Goal: Information Seeking & Learning: Learn about a topic

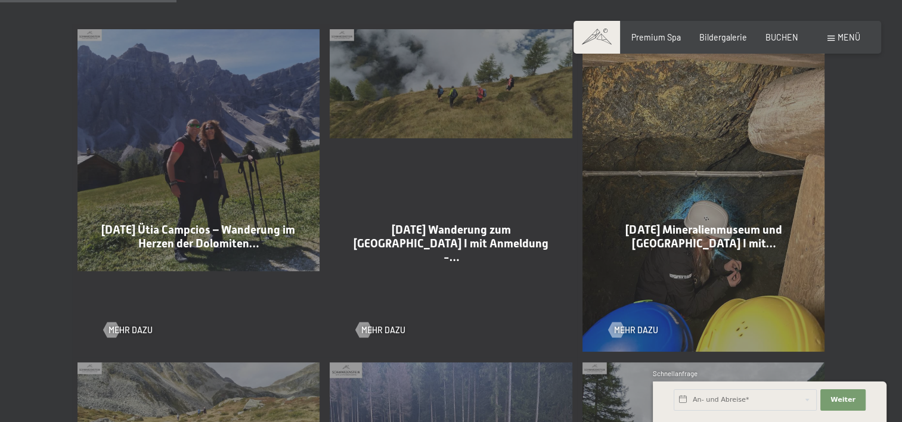
scroll to position [656, 0]
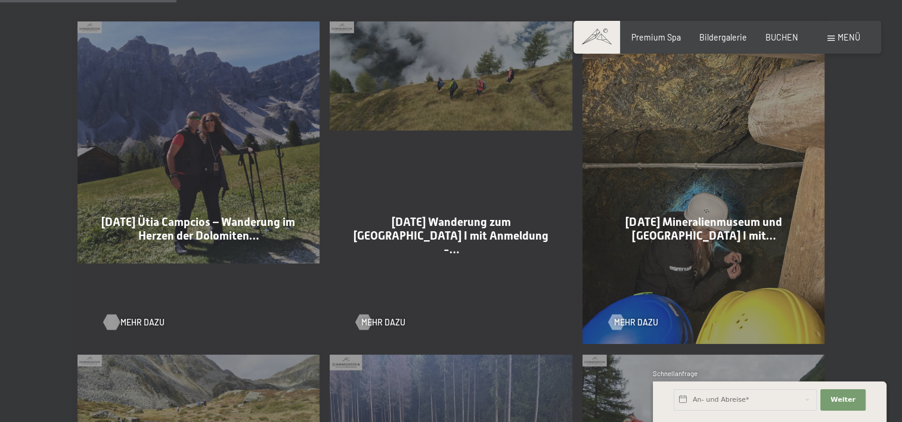
click at [131, 325] on span "Mehr dazu" at bounding box center [142, 322] width 44 height 12
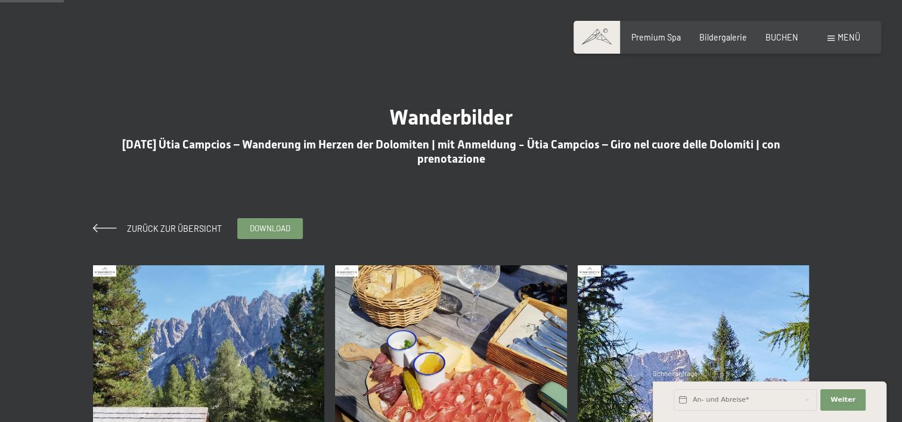
scroll to position [179, 0]
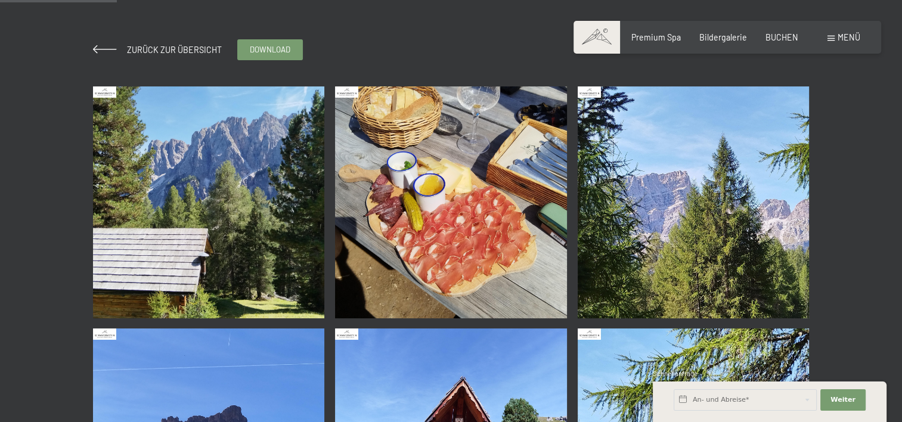
click at [209, 165] on img at bounding box center [209, 202] width 232 height 232
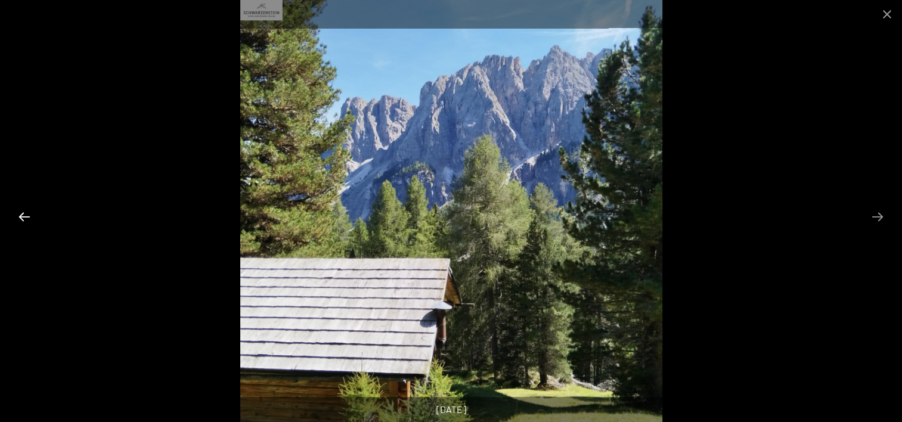
click at [20, 219] on button "Previous slide" at bounding box center [24, 216] width 25 height 23
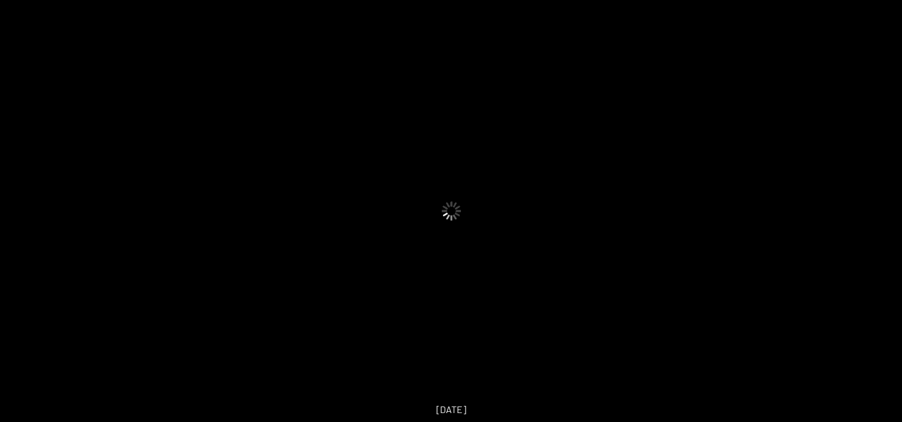
click at [20, 219] on button "Previous slide" at bounding box center [18, 216] width 25 height 23
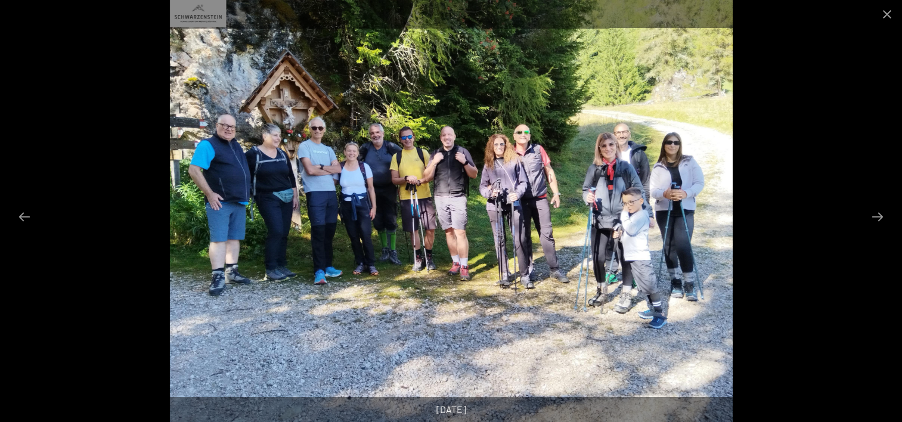
scroll to position [358, 0]
click at [882, 11] on button "Close gallery" at bounding box center [887, 14] width 30 height 28
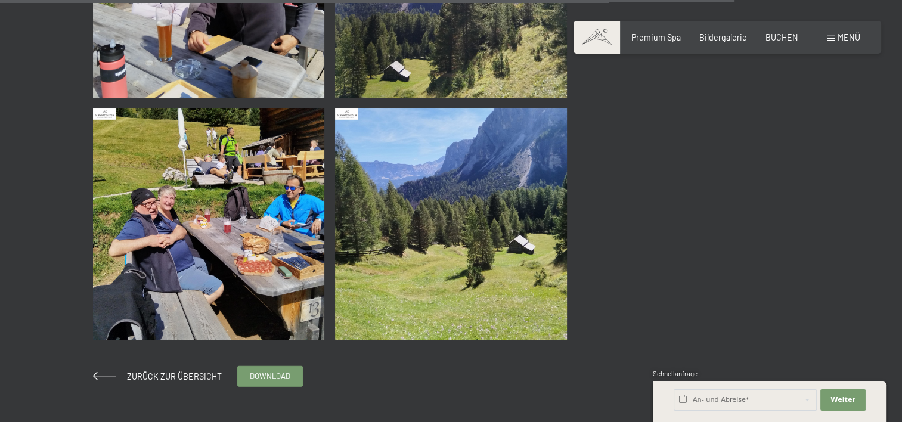
scroll to position [3099, 0]
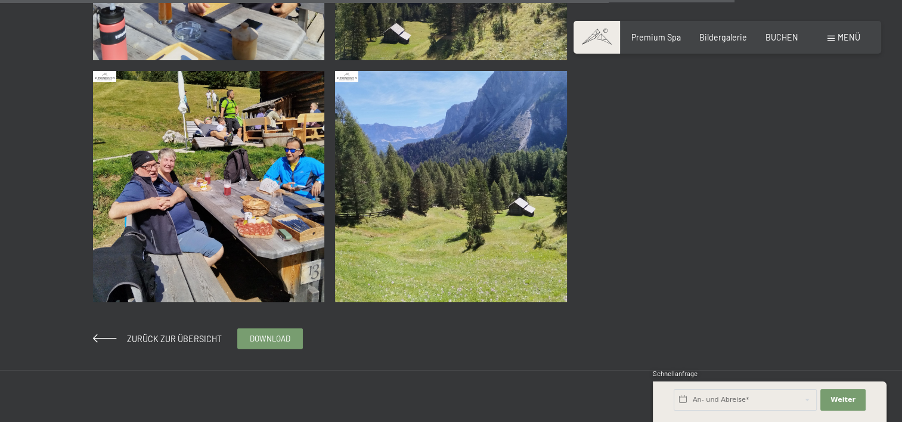
click at [486, 239] on img at bounding box center [451, 187] width 232 height 232
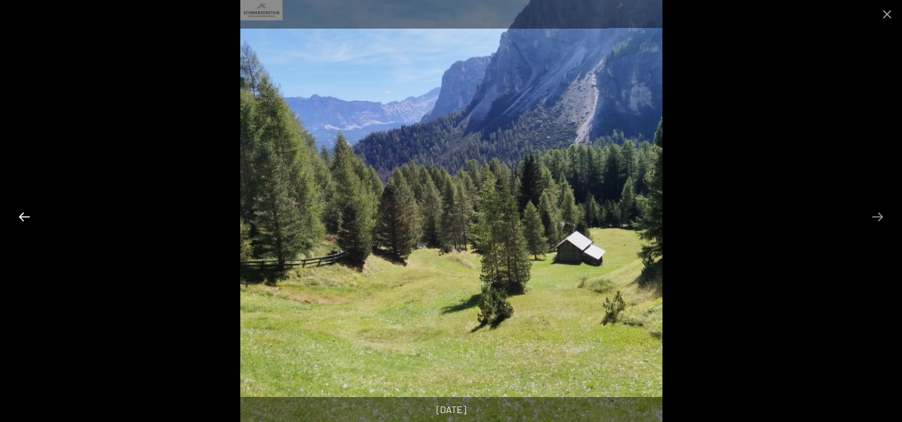
click at [26, 218] on button "Previous slide" at bounding box center [24, 216] width 25 height 23
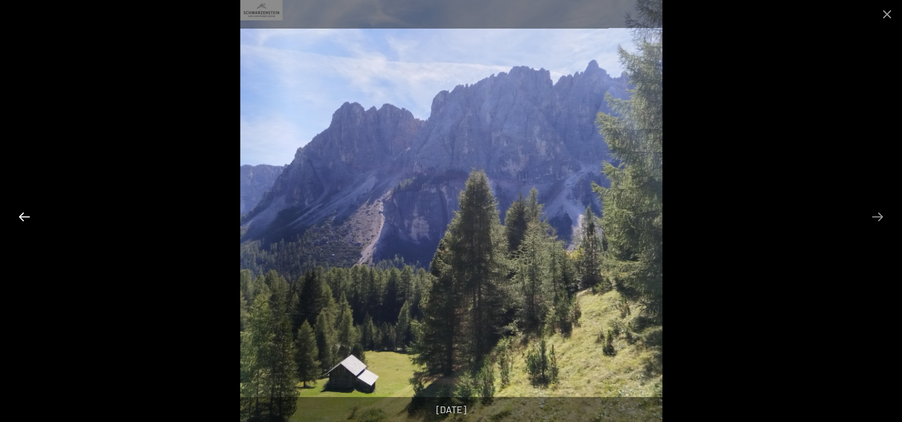
click at [26, 218] on button "Previous slide" at bounding box center [24, 216] width 25 height 23
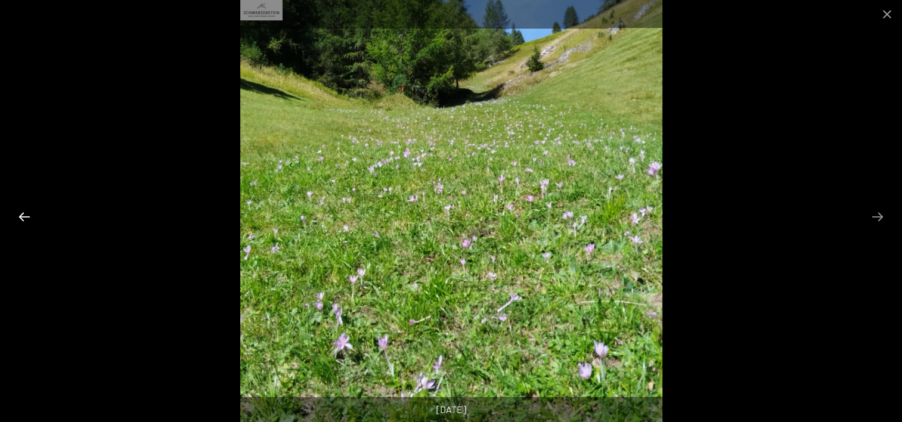
click at [26, 218] on button "Previous slide" at bounding box center [24, 216] width 25 height 23
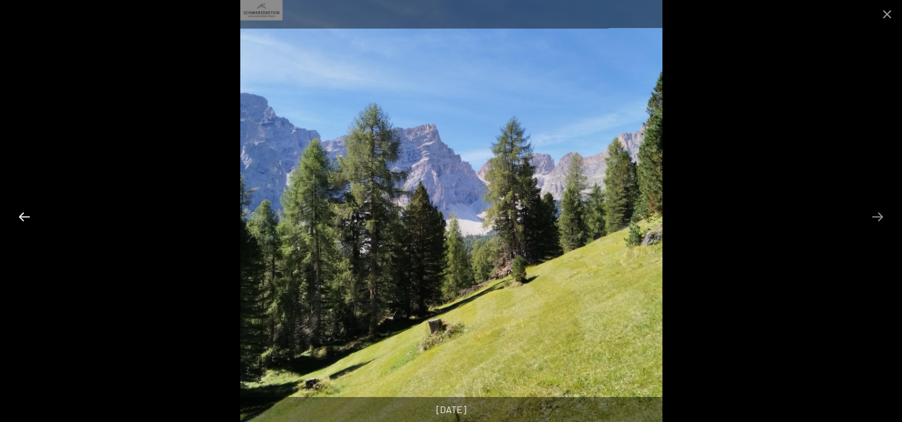
click at [26, 218] on button "Previous slide" at bounding box center [24, 216] width 25 height 23
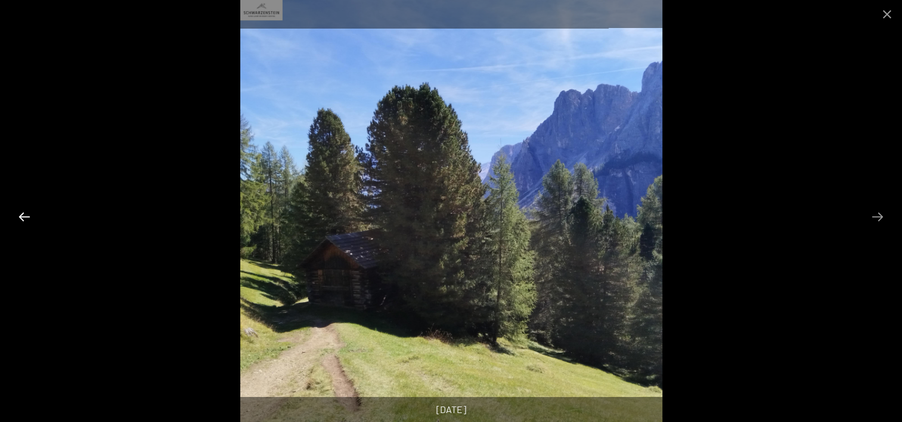
click at [26, 218] on button "Previous slide" at bounding box center [24, 216] width 25 height 23
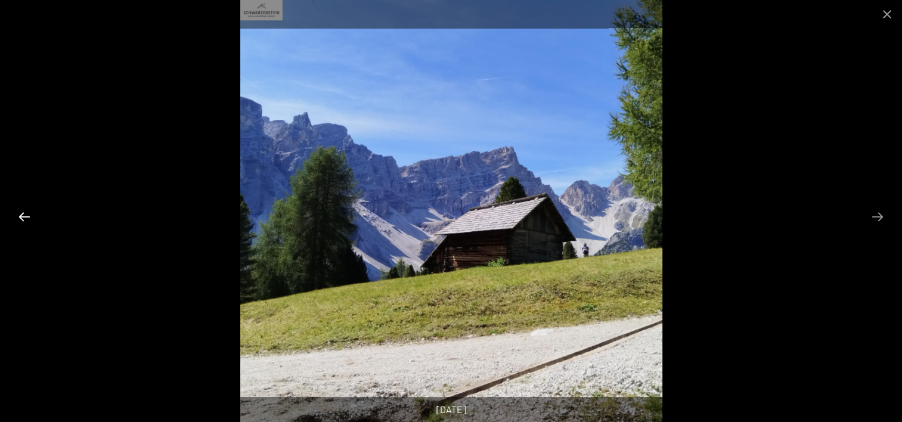
click at [26, 218] on button "Previous slide" at bounding box center [24, 216] width 25 height 23
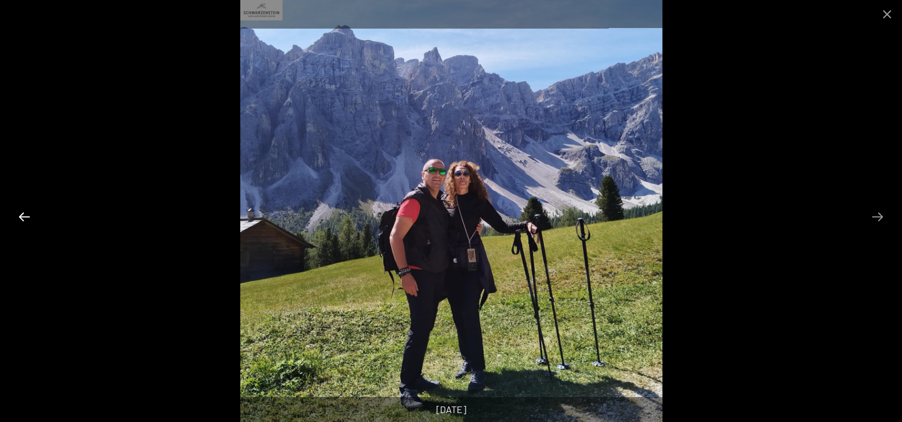
click at [26, 218] on button "Previous slide" at bounding box center [24, 216] width 25 height 23
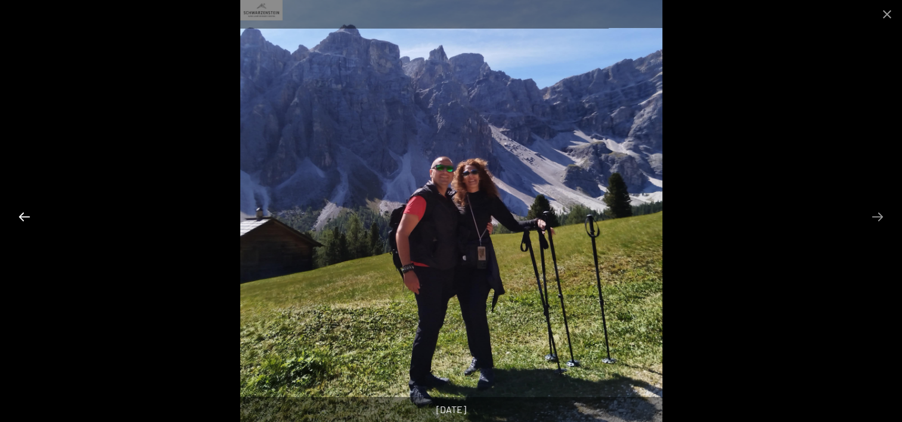
click at [26, 218] on button "Previous slide" at bounding box center [24, 216] width 25 height 23
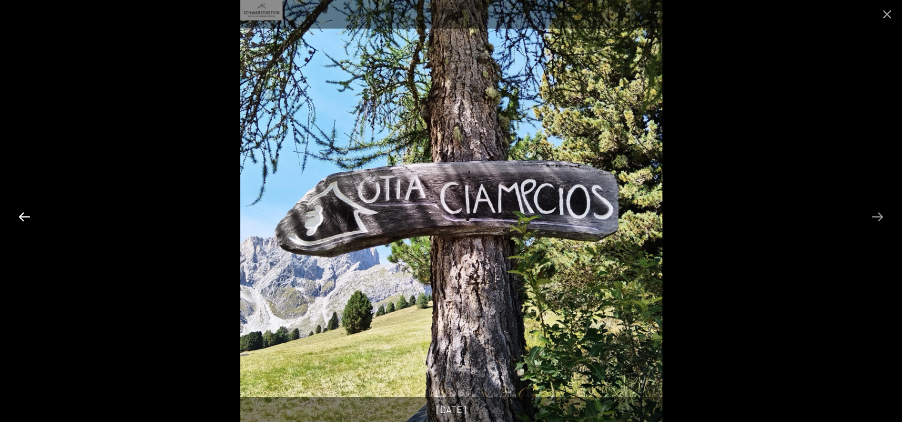
click at [26, 218] on button "Previous slide" at bounding box center [24, 216] width 25 height 23
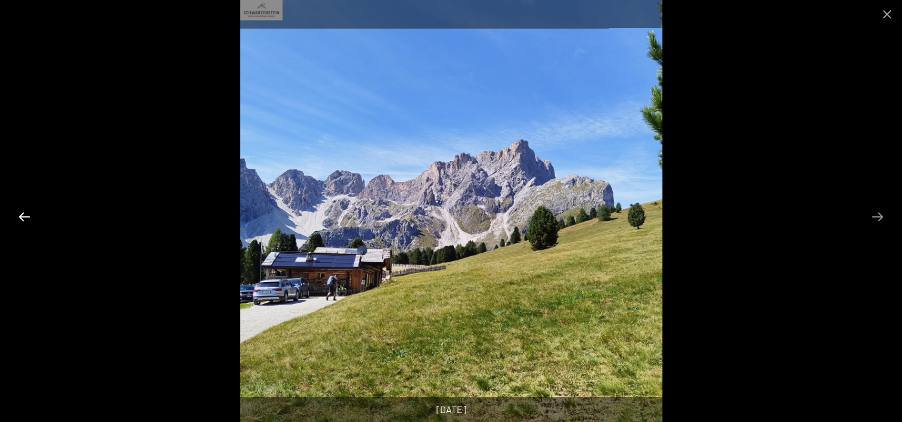
click at [26, 218] on button "Previous slide" at bounding box center [24, 216] width 25 height 23
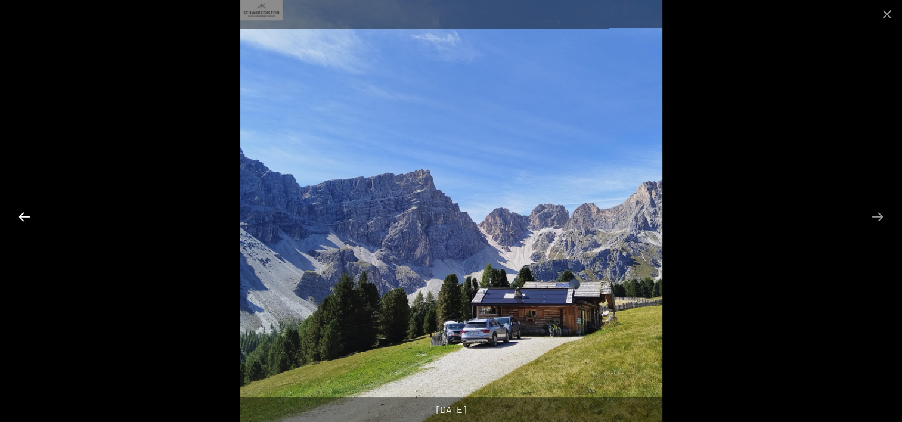
click at [26, 218] on button "Previous slide" at bounding box center [24, 216] width 25 height 23
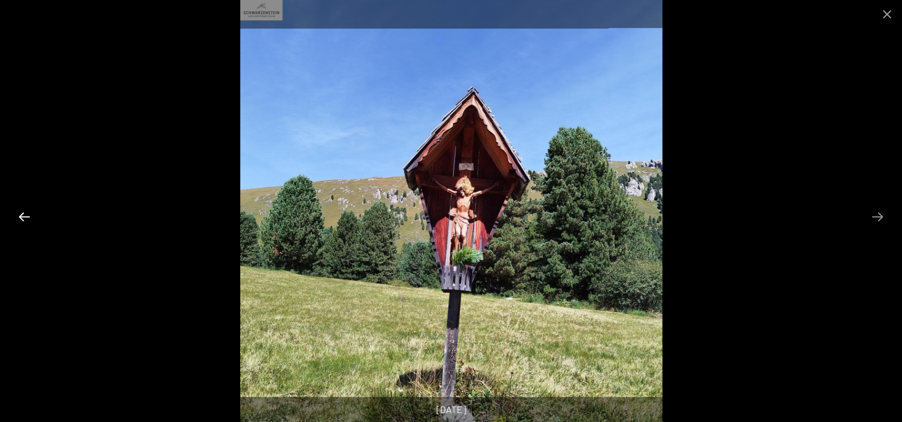
click at [26, 218] on button "Previous slide" at bounding box center [24, 216] width 25 height 23
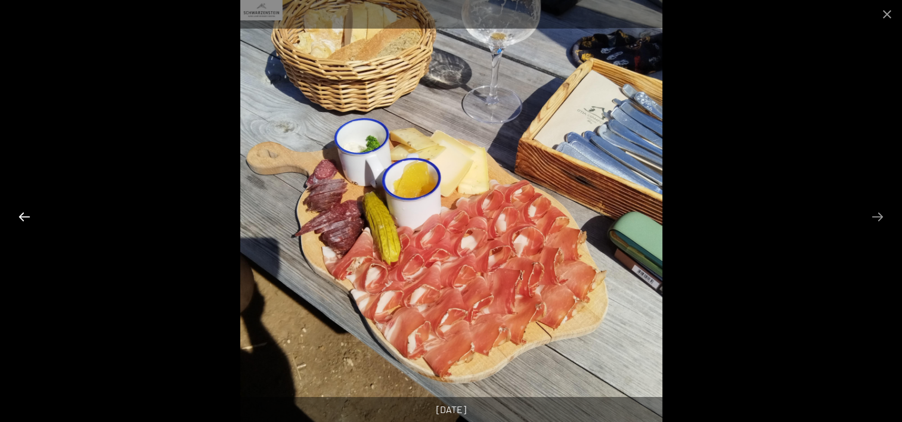
click at [26, 218] on button "Previous slide" at bounding box center [24, 216] width 25 height 23
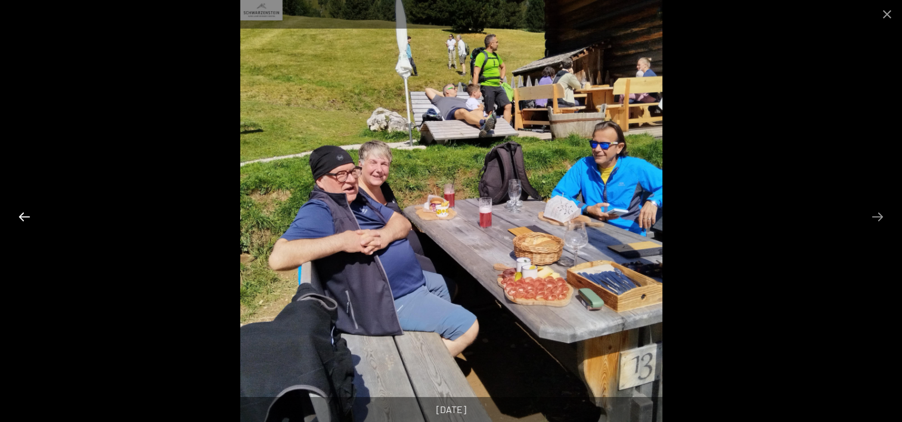
click at [26, 218] on button "Previous slide" at bounding box center [24, 216] width 25 height 23
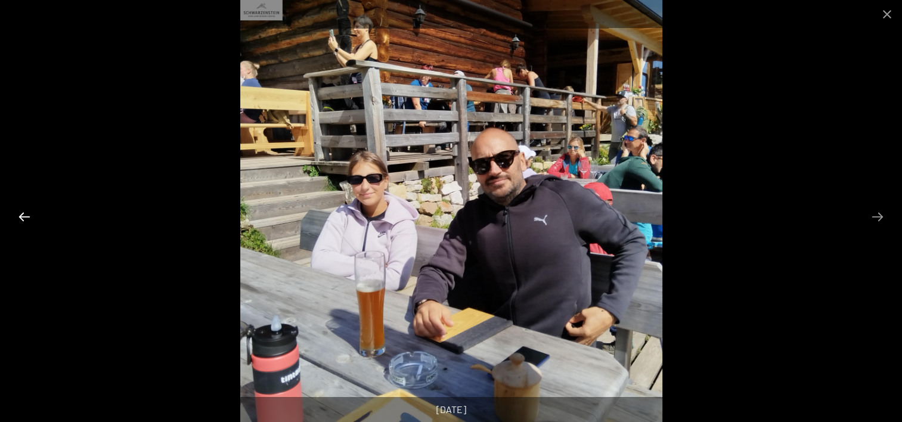
click at [26, 218] on button "Previous slide" at bounding box center [24, 216] width 25 height 23
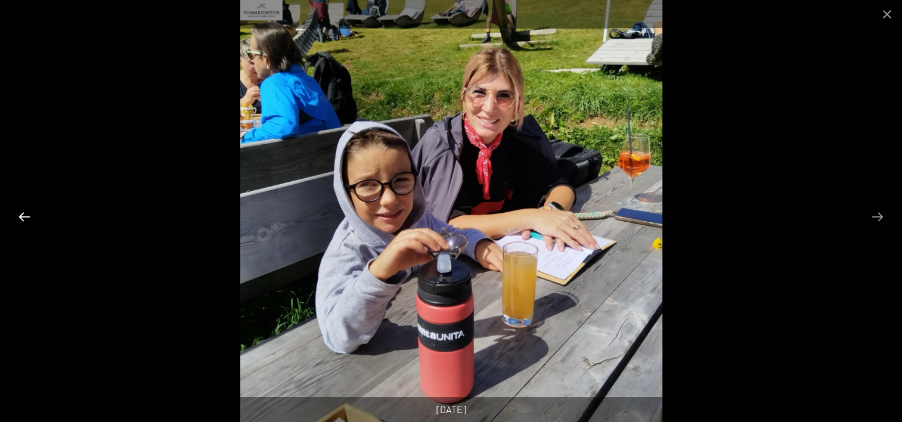
click at [26, 218] on button "Previous slide" at bounding box center [24, 216] width 25 height 23
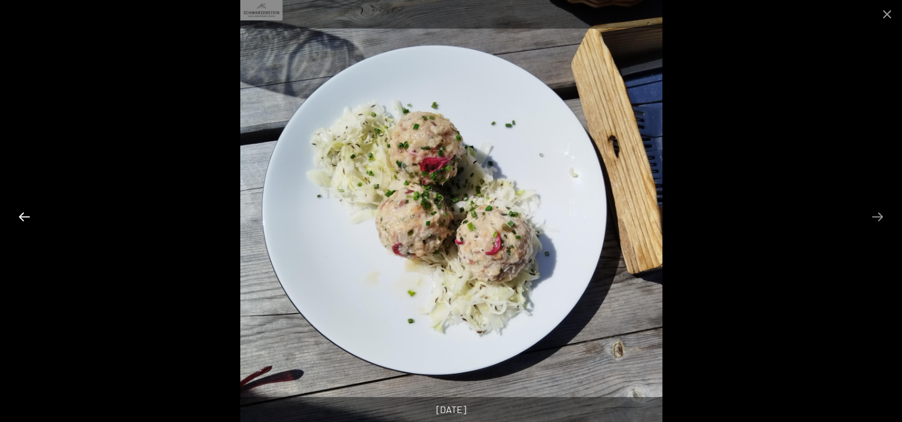
click at [26, 218] on button "Previous slide" at bounding box center [24, 216] width 25 height 23
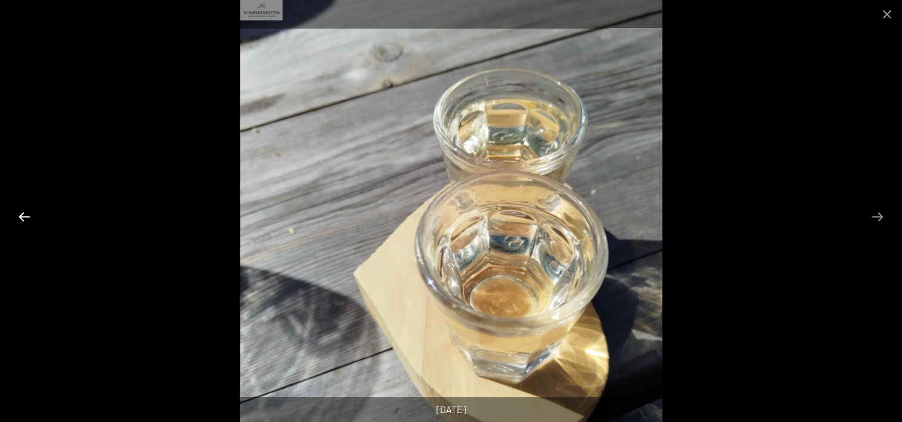
click at [21, 217] on button "Previous slide" at bounding box center [24, 216] width 25 height 23
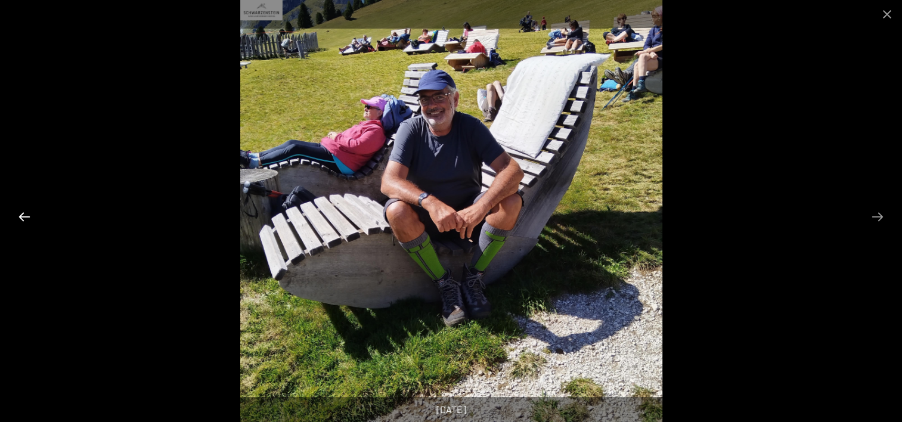
click at [22, 217] on button "Previous slide" at bounding box center [24, 216] width 25 height 23
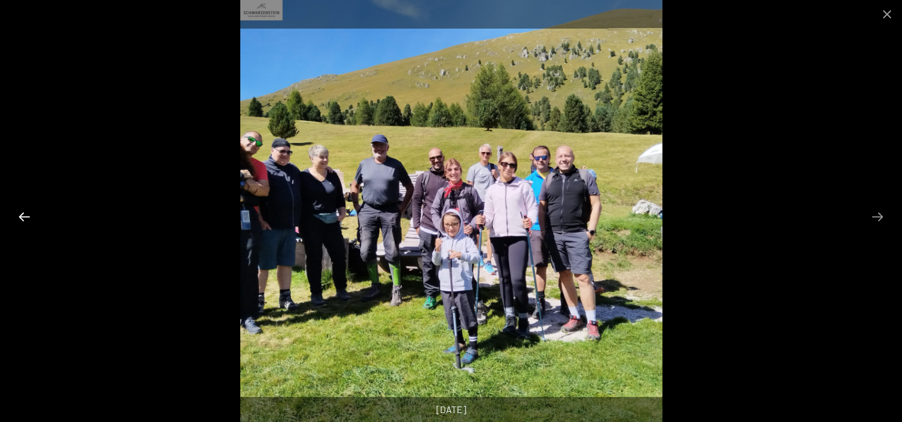
click at [15, 225] on button "Previous slide" at bounding box center [24, 216] width 25 height 23
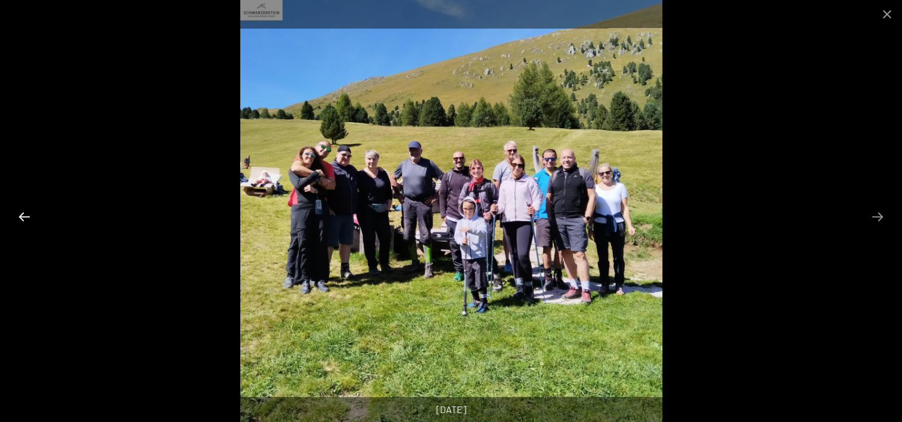
click at [26, 215] on button "Previous slide" at bounding box center [24, 216] width 25 height 23
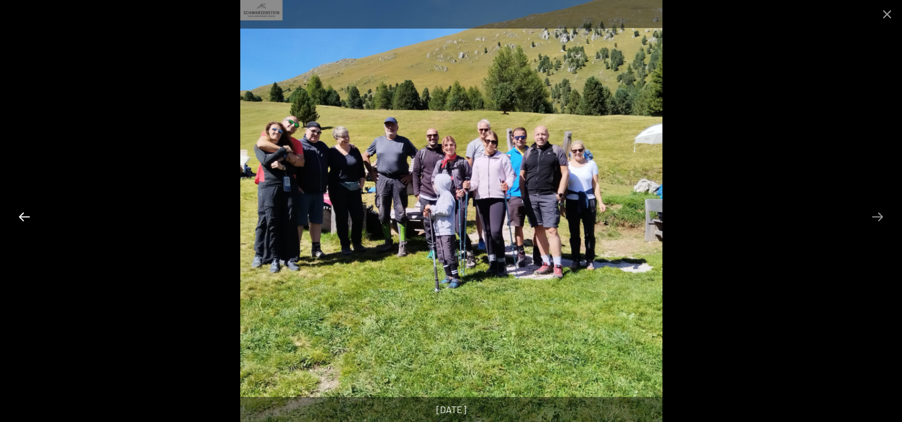
click at [26, 215] on button "Previous slide" at bounding box center [24, 216] width 25 height 23
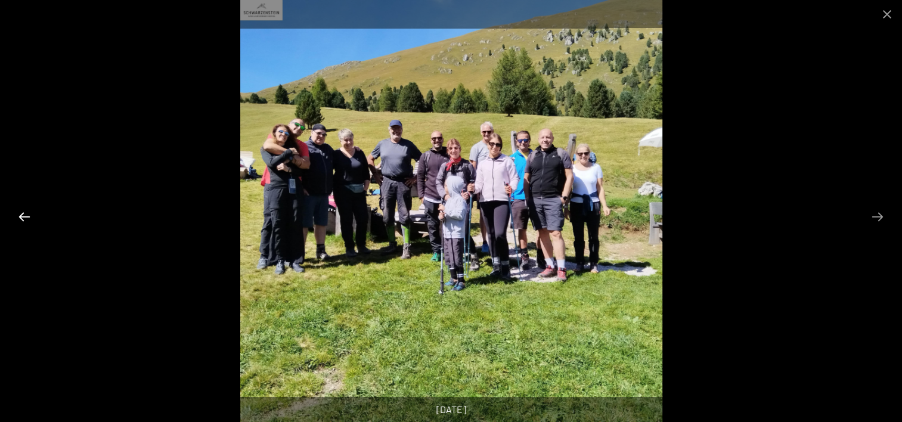
click at [26, 215] on button "Previous slide" at bounding box center [24, 216] width 25 height 23
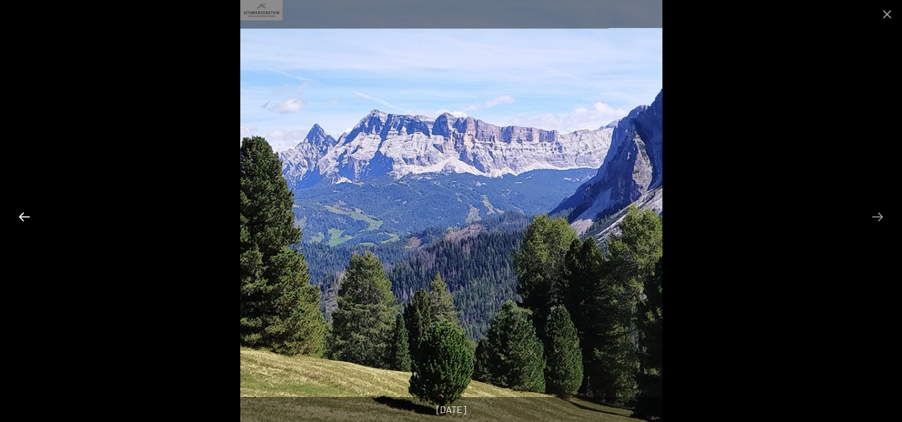
click at [26, 215] on button "Previous slide" at bounding box center [24, 216] width 25 height 23
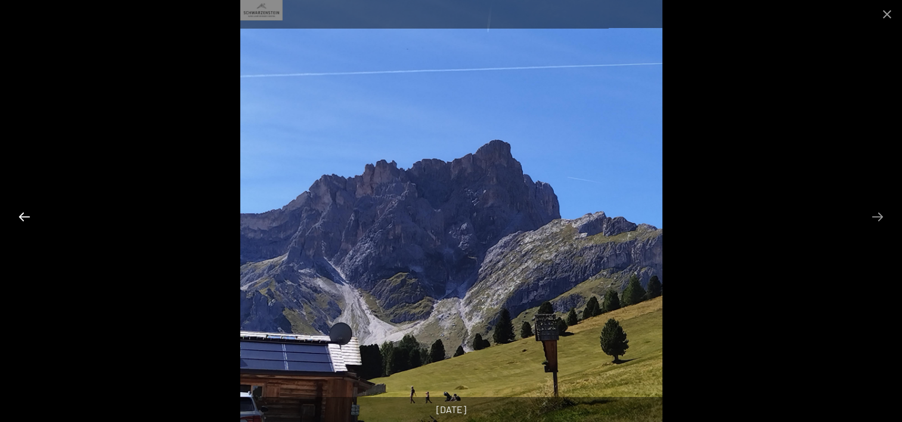
click at [26, 215] on button "Previous slide" at bounding box center [24, 216] width 25 height 23
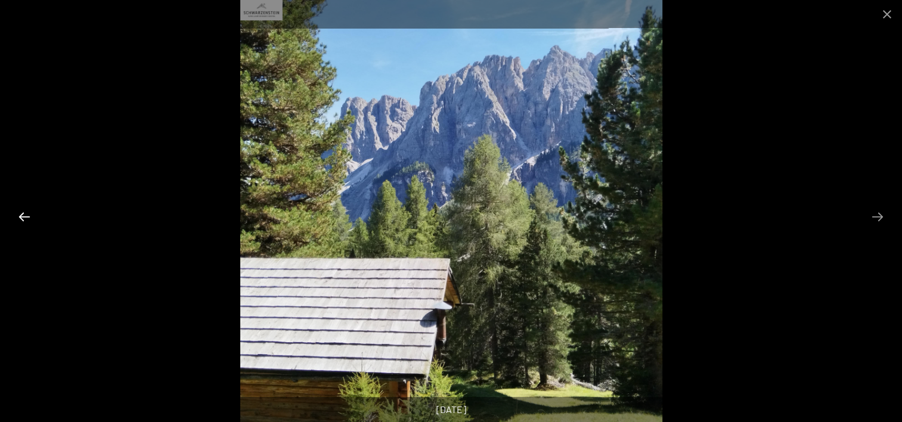
click at [26, 215] on button "Previous slide" at bounding box center [24, 216] width 25 height 23
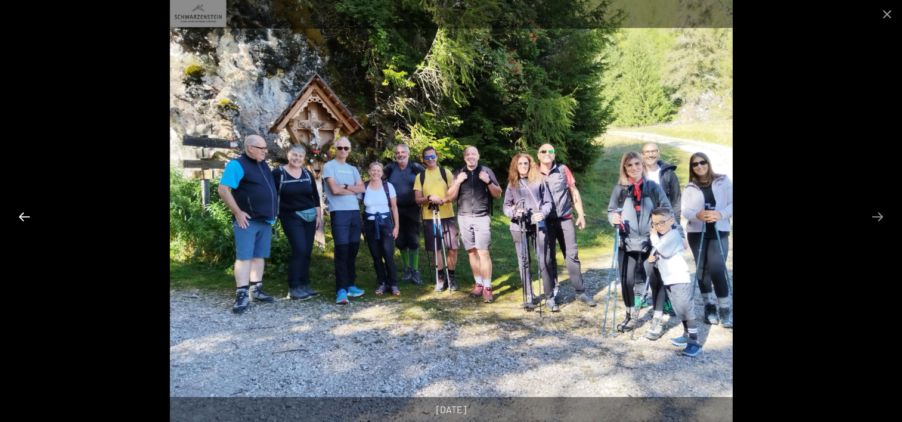
click at [23, 210] on button "Previous slide" at bounding box center [24, 216] width 25 height 23
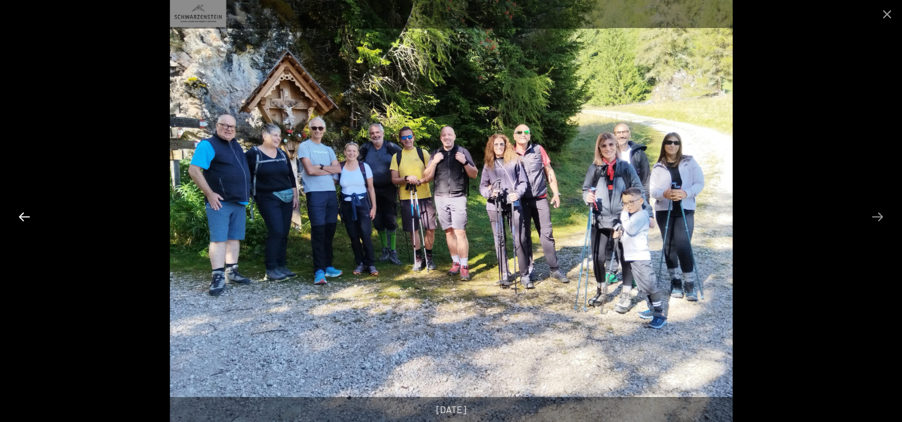
click at [23, 210] on button "Previous slide" at bounding box center [24, 216] width 25 height 23
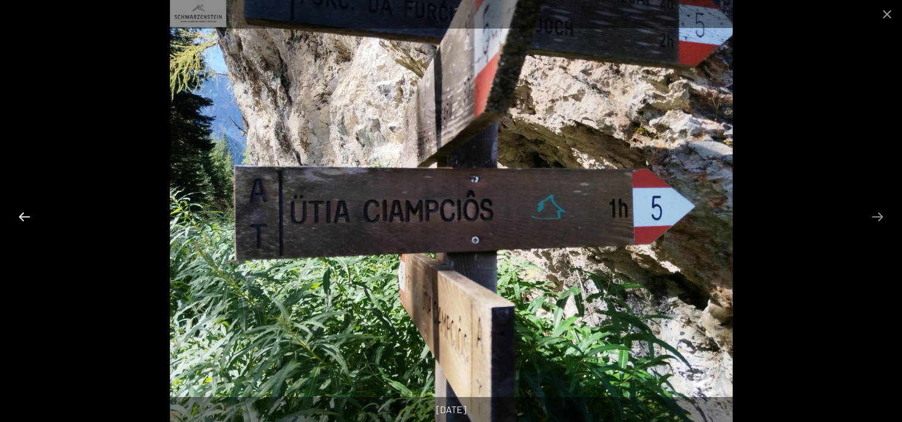
click at [23, 210] on button "Previous slide" at bounding box center [24, 216] width 25 height 23
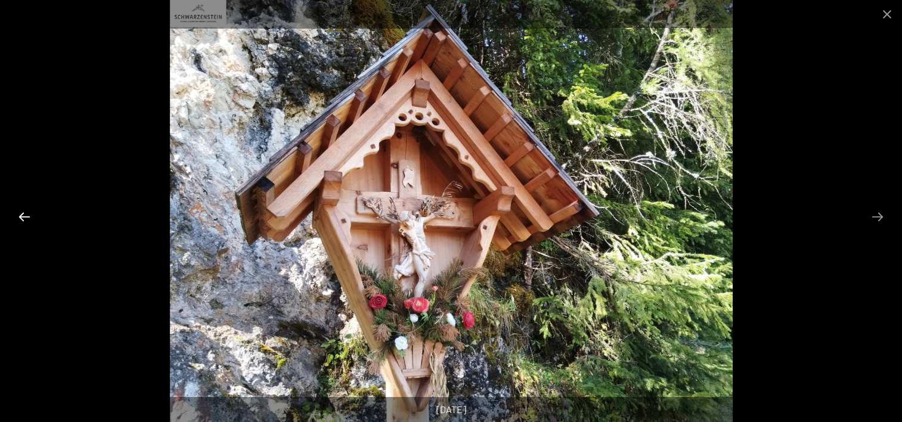
click at [23, 210] on button "Previous slide" at bounding box center [24, 216] width 25 height 23
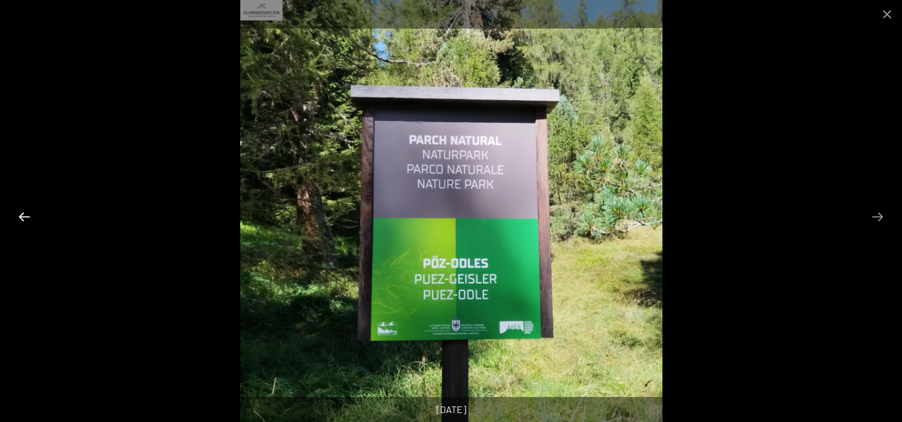
click at [23, 210] on button "Previous slide" at bounding box center [24, 216] width 25 height 23
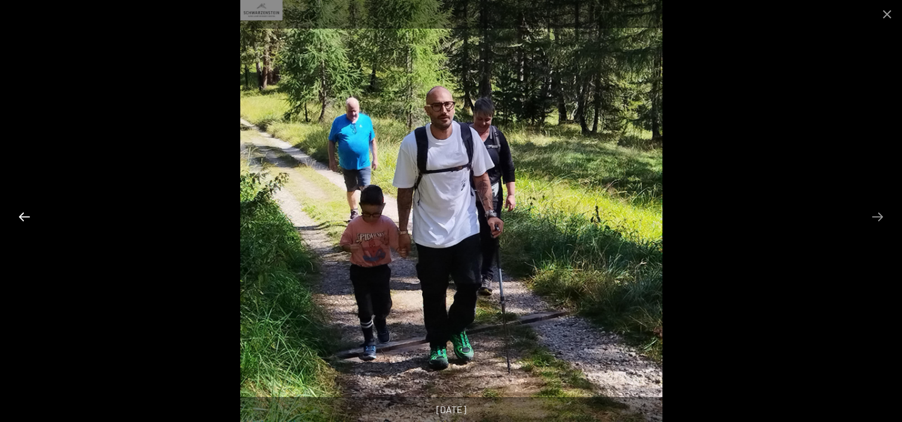
click at [23, 210] on button "Previous slide" at bounding box center [24, 216] width 25 height 23
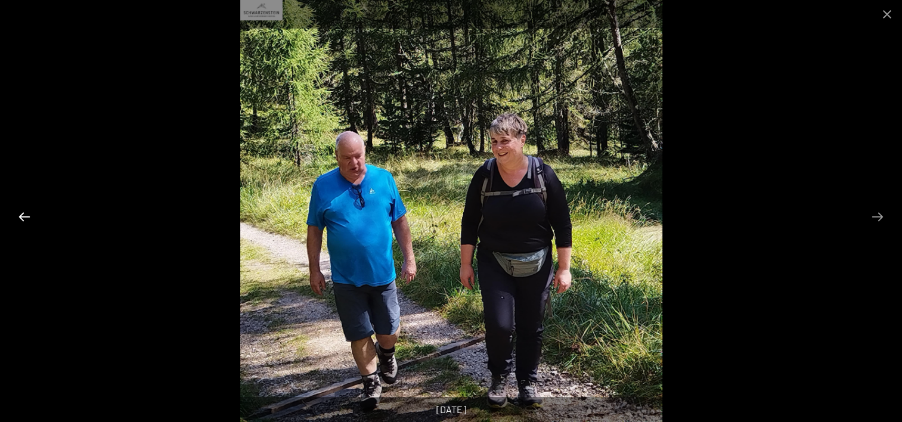
click at [23, 210] on button "Previous slide" at bounding box center [24, 216] width 25 height 23
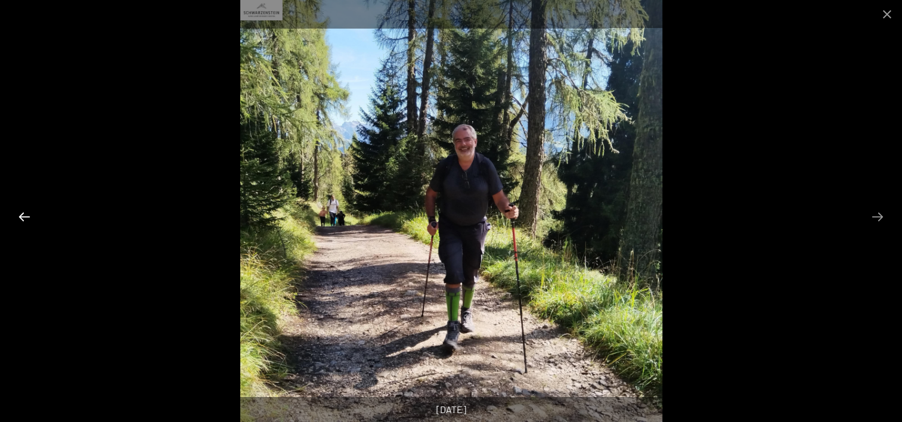
click at [23, 210] on button "Previous slide" at bounding box center [24, 216] width 25 height 23
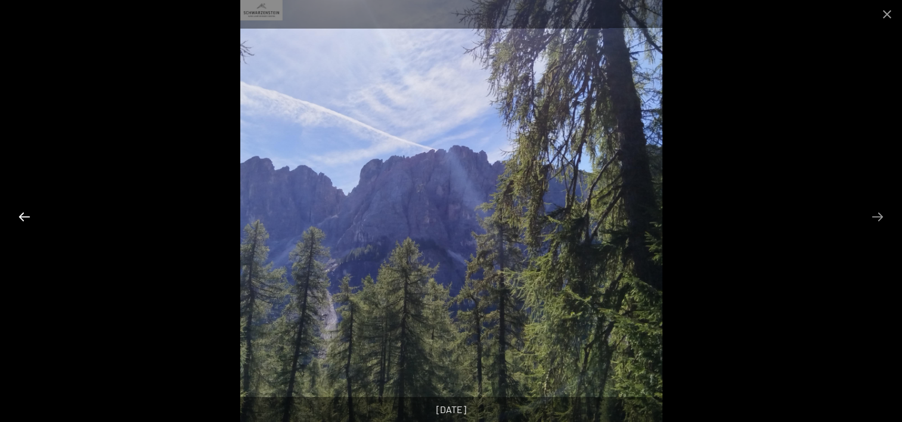
click at [23, 210] on button "Previous slide" at bounding box center [24, 216] width 25 height 23
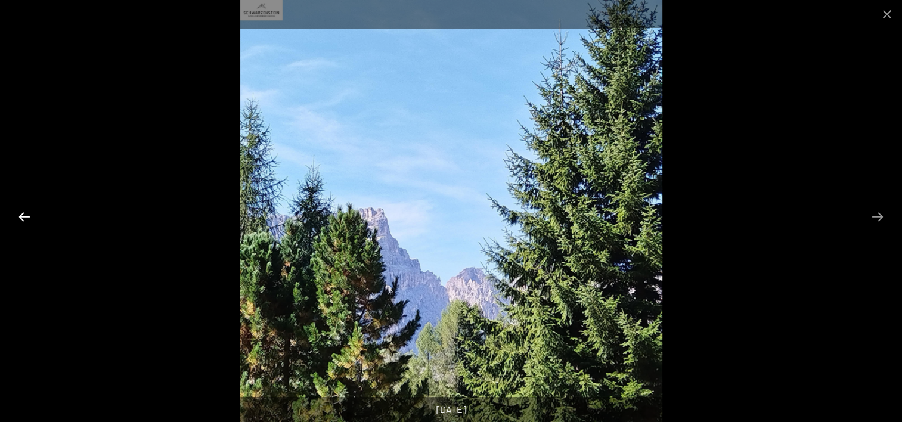
click at [23, 210] on button "Previous slide" at bounding box center [24, 216] width 25 height 23
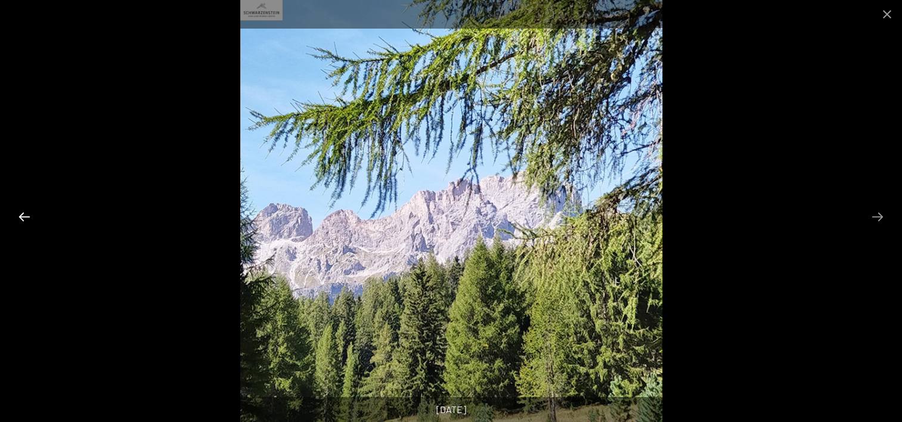
click at [23, 210] on button "Previous slide" at bounding box center [24, 216] width 25 height 23
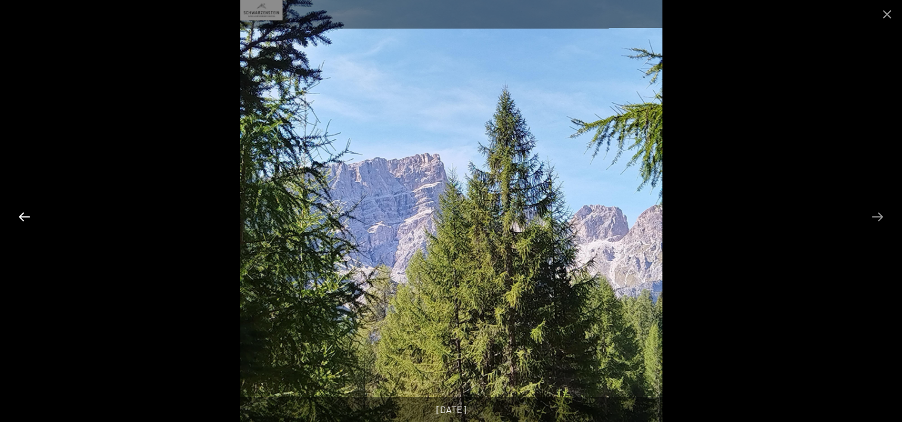
click at [23, 210] on button "Previous slide" at bounding box center [24, 216] width 25 height 23
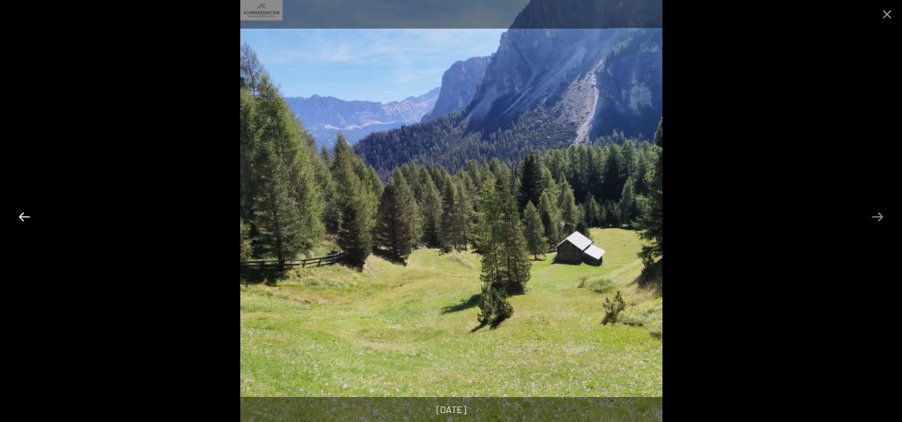
click at [23, 210] on button "Previous slide" at bounding box center [24, 216] width 25 height 23
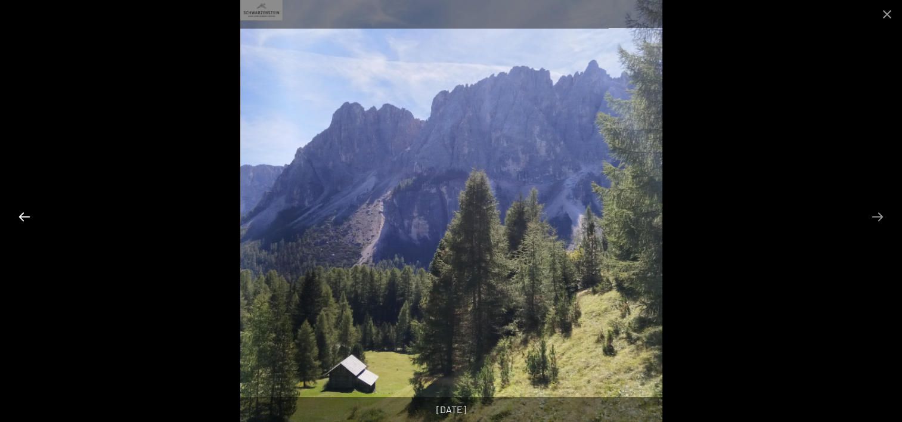
click at [23, 210] on button "Previous slide" at bounding box center [24, 216] width 25 height 23
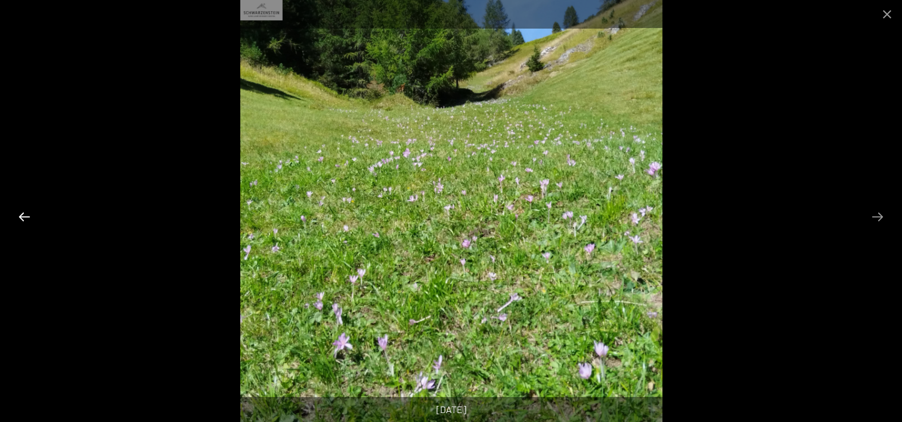
click at [23, 210] on button "Previous slide" at bounding box center [24, 216] width 25 height 23
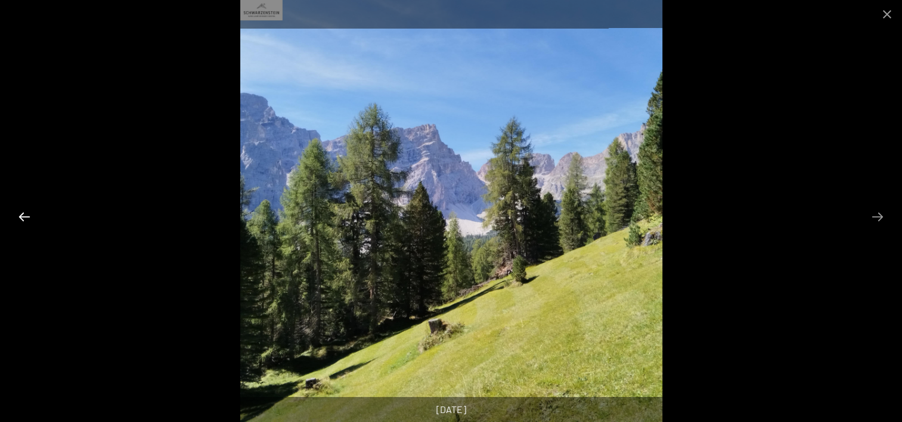
click at [23, 210] on button "Previous slide" at bounding box center [24, 216] width 25 height 23
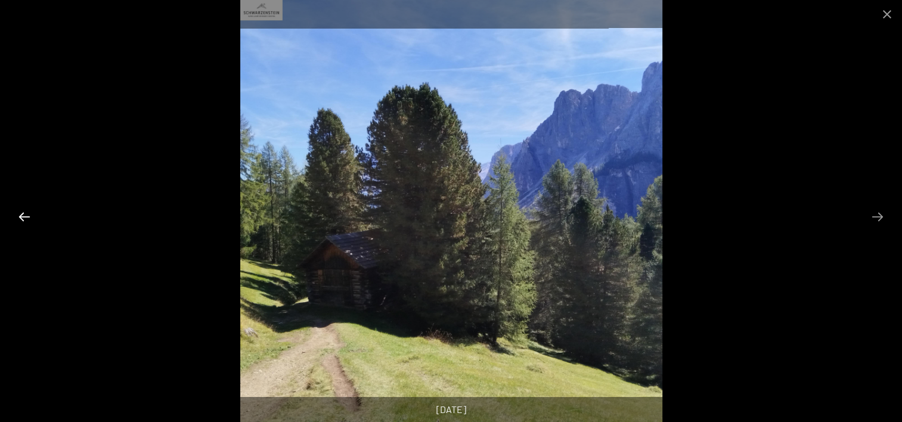
click at [23, 210] on button "Previous slide" at bounding box center [24, 216] width 25 height 23
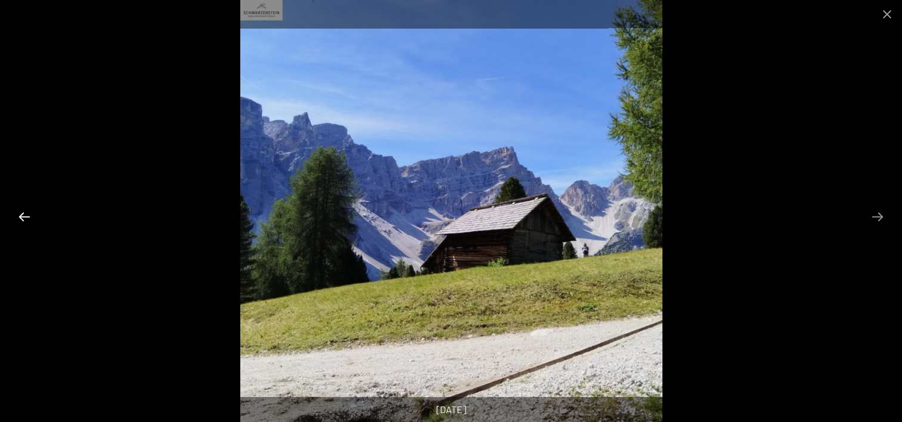
click at [23, 210] on button "Previous slide" at bounding box center [24, 216] width 25 height 23
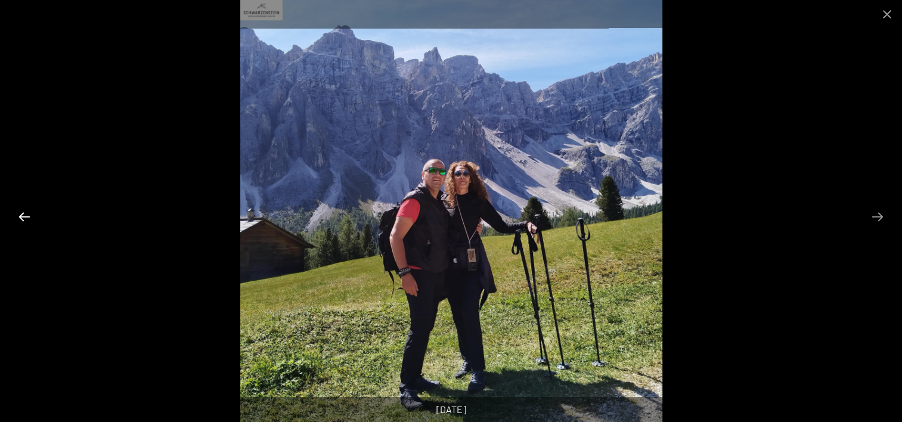
click at [23, 210] on button "Previous slide" at bounding box center [24, 216] width 25 height 23
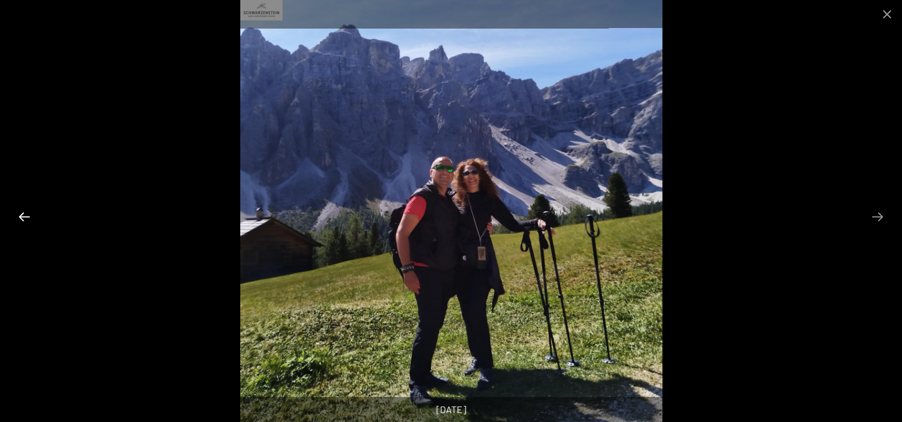
click at [23, 210] on button "Previous slide" at bounding box center [24, 216] width 25 height 23
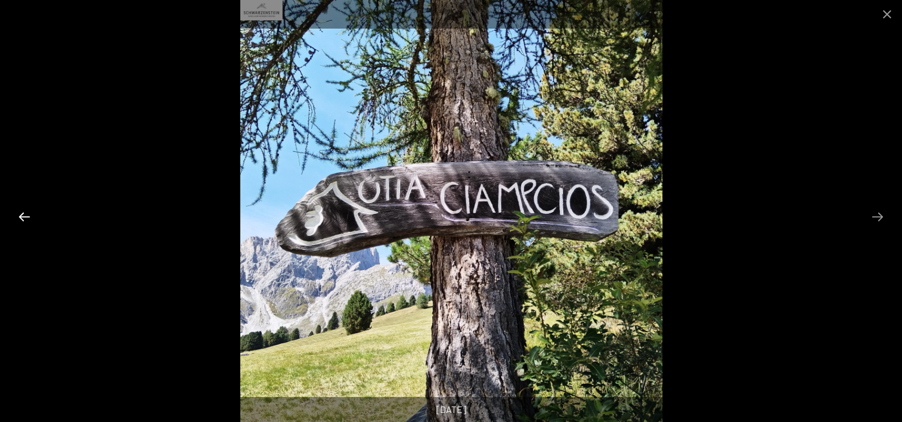
click at [23, 210] on button "Previous slide" at bounding box center [24, 216] width 25 height 23
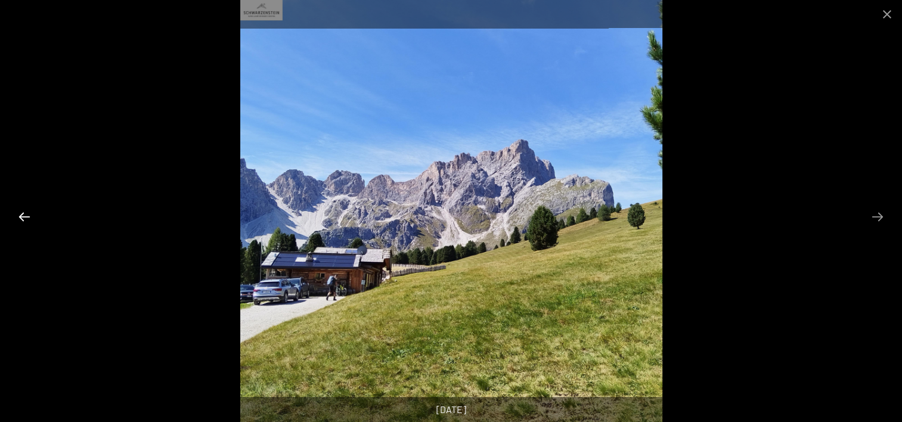
click at [24, 210] on button "Previous slide" at bounding box center [24, 216] width 25 height 23
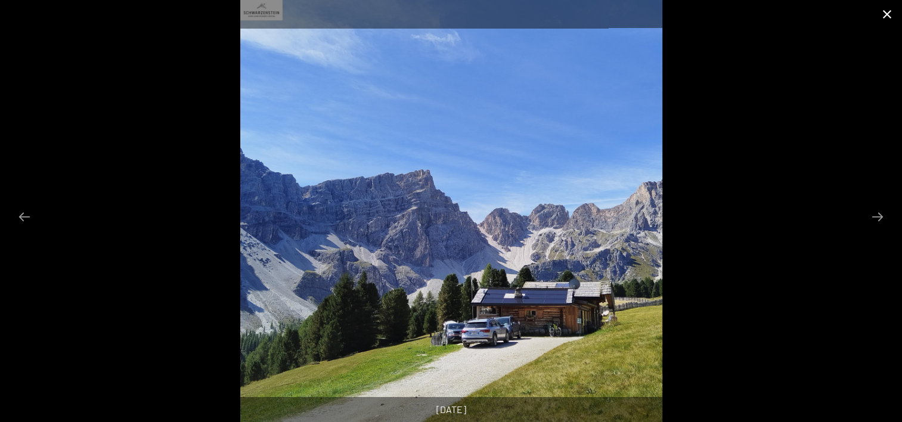
click at [889, 13] on button "Close gallery" at bounding box center [887, 14] width 30 height 28
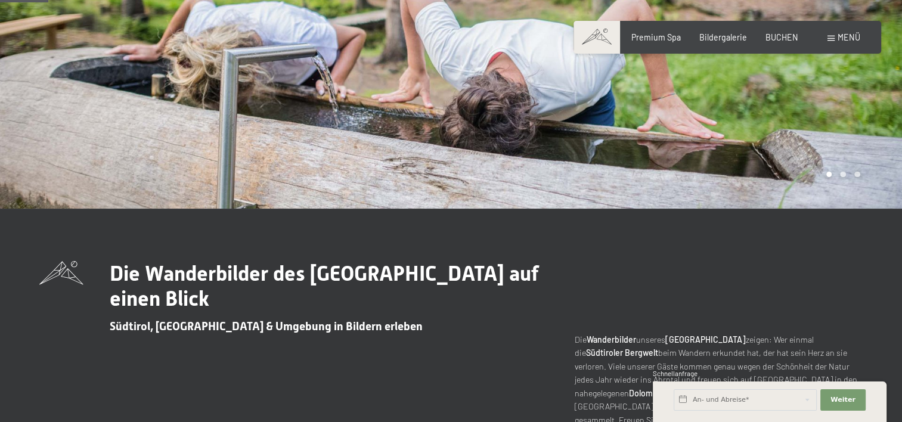
click at [847, 41] on span "Menü" at bounding box center [848, 37] width 23 height 10
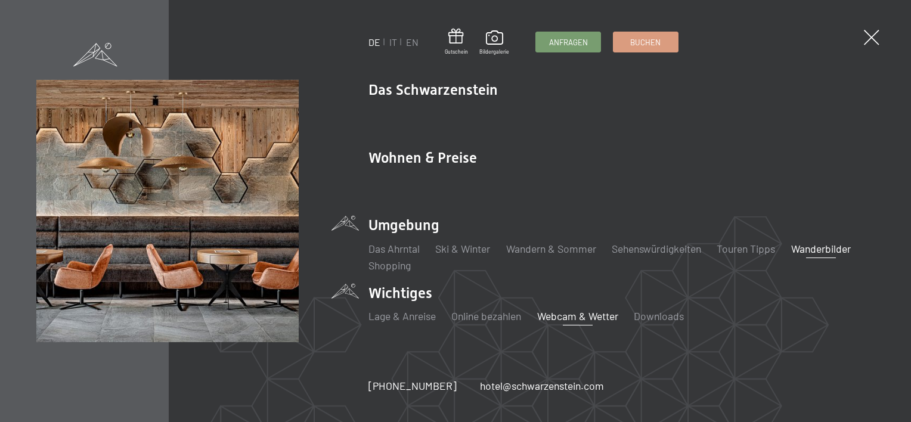
click at [561, 316] on link "Webcam & Wetter" at bounding box center [577, 315] width 81 height 13
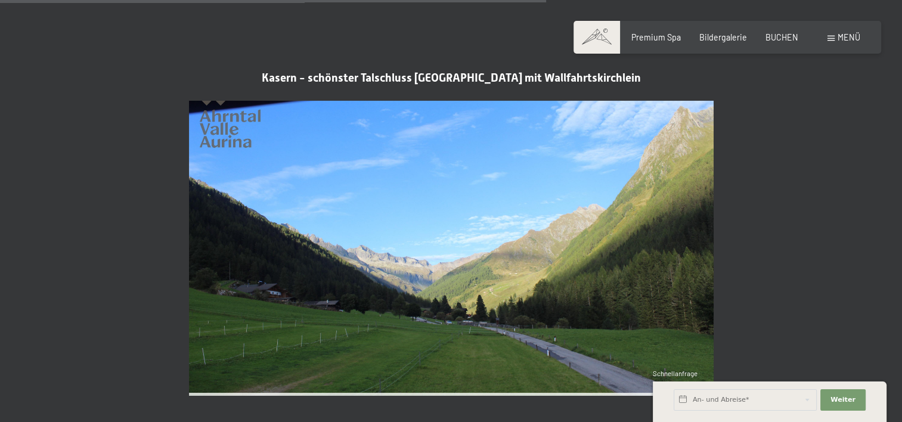
scroll to position [2146, 0]
